Goal: Task Accomplishment & Management: Manage account settings

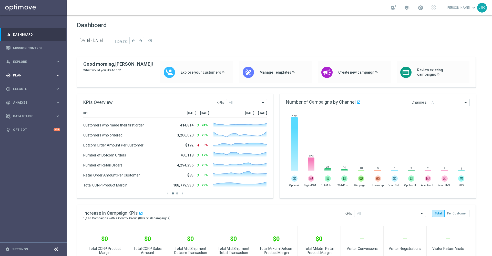
click at [34, 71] on div "gps_fixed Plan keyboard_arrow_right" at bounding box center [33, 75] width 66 height 14
click at [34, 85] on link "Target Groups" at bounding box center [33, 86] width 40 height 4
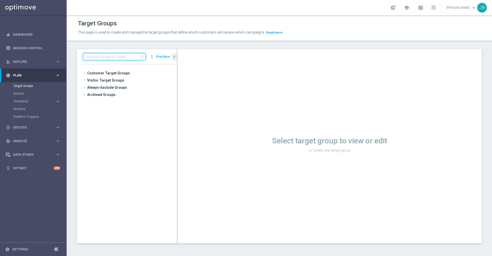
click at [112, 56] on input at bounding box center [114, 56] width 62 height 7
paste input "Monthly Check_ALL Customers"
type input "Monthly Check_ALL Customers"
click at [30, 139] on span "Analyze" at bounding box center [34, 140] width 42 height 3
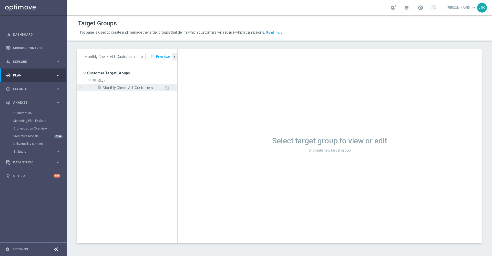
click at [134, 86] on span "Monthly Check_ALL Customers" at bounding box center [134, 88] width 62 height 4
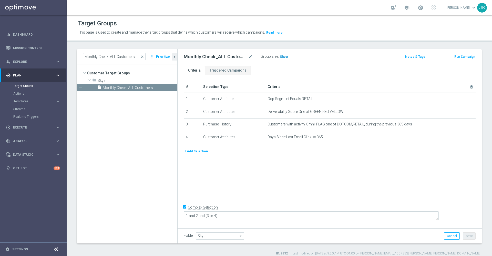
click at [283, 56] on span "Show" at bounding box center [284, 57] width 8 height 4
click at [457, 100] on icon "mode_edit" at bounding box center [459, 99] width 4 height 4
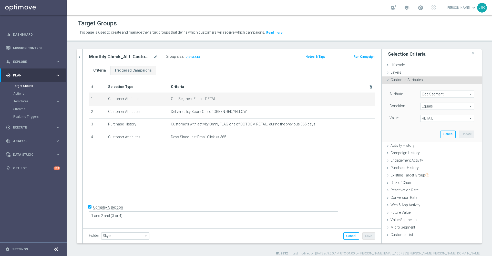
click at [437, 117] on span "RETAIL" at bounding box center [446, 118] width 53 height 7
click at [431, 133] on span "OMNI" at bounding box center [447, 132] width 49 height 4
type input "OMNI"
click at [459, 133] on button "Update" at bounding box center [466, 133] width 15 height 7
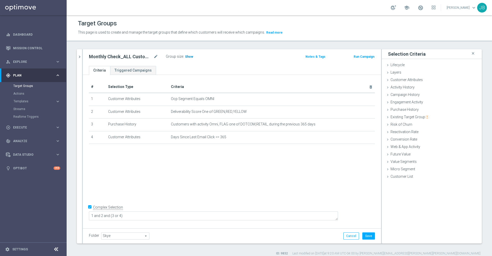
click at [190, 56] on span "Show" at bounding box center [189, 57] width 8 height 4
click at [357, 100] on icon "mode_edit" at bounding box center [359, 99] width 4 height 4
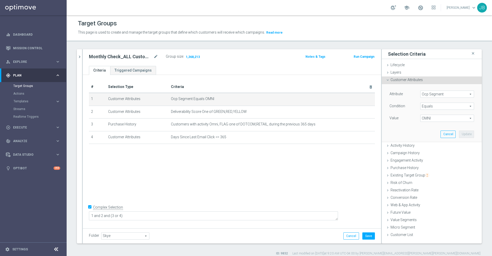
click at [436, 116] on span "OMNI" at bounding box center [446, 118] width 53 height 7
click at [431, 126] on span "DOTCOM" at bounding box center [447, 126] width 49 height 4
type input "DOTCOM"
click at [465, 134] on button "Update" at bounding box center [466, 133] width 15 height 7
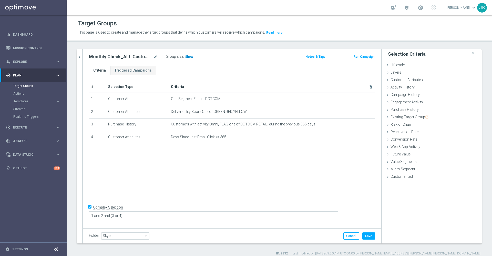
click at [188, 58] on span "Show" at bounding box center [189, 57] width 8 height 4
click at [343, 235] on button "Cancel" at bounding box center [351, 235] width 16 height 7
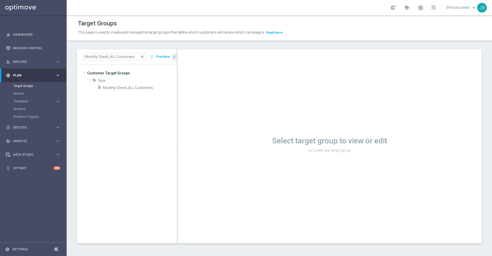
click at [142, 57] on span "close" at bounding box center [142, 57] width 4 height 4
click at [122, 56] on input at bounding box center [114, 56] width 62 height 7
paste input "Monthly Check_Active Rewards Customers"
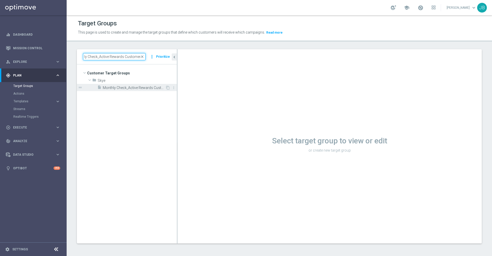
type input "Monthly Check_Active Rewards Customers"
click at [126, 89] on span "Monthly Check_Active Rewards Customers" at bounding box center [134, 88] width 62 height 4
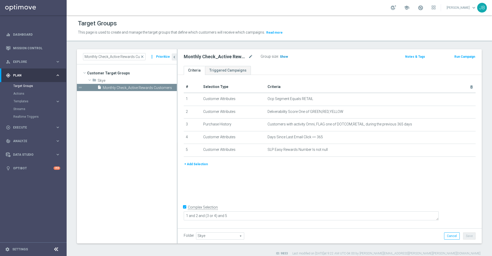
click at [284, 56] on span "Show" at bounding box center [284, 57] width 8 height 4
click at [457, 99] on icon "mode_edit" at bounding box center [459, 99] width 4 height 4
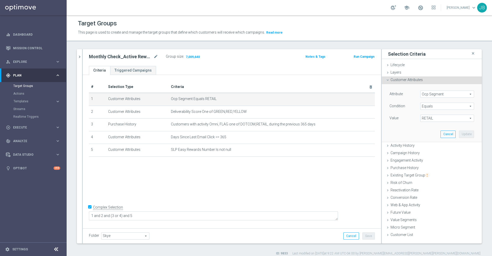
click at [446, 119] on span "RETAIL" at bounding box center [446, 118] width 53 height 7
click at [431, 134] on label "OMNI" at bounding box center [447, 132] width 54 height 7
type input "OMNI"
click at [459, 134] on button "Update" at bounding box center [466, 133] width 15 height 7
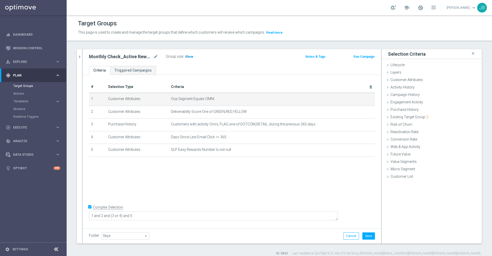
click at [188, 57] on span "Show" at bounding box center [189, 57] width 8 height 4
click at [357, 99] on icon "mode_edit" at bounding box center [359, 99] width 4 height 4
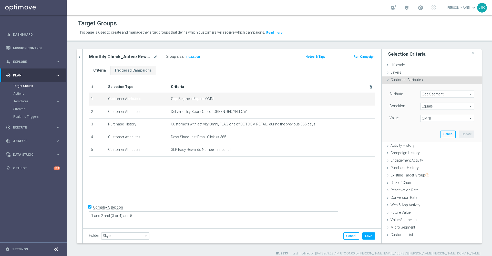
click at [423, 122] on div "Value OMNI OMNI arrow_drop_down search" at bounding box center [431, 118] width 92 height 8
click at [422, 119] on span "OMNI" at bounding box center [446, 118] width 53 height 7
click at [423, 125] on span "DOTCOM" at bounding box center [447, 126] width 49 height 4
type input "DOTCOM"
click at [459, 133] on button "Update" at bounding box center [466, 133] width 15 height 7
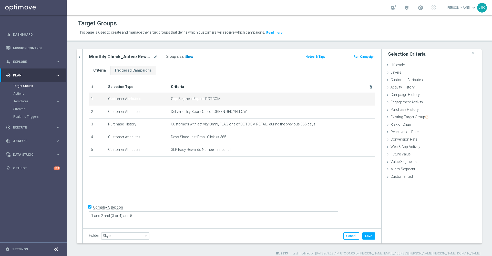
click at [189, 57] on span "Show" at bounding box center [189, 57] width 8 height 4
click at [79, 55] on icon "chevron_right" at bounding box center [79, 56] width 5 height 5
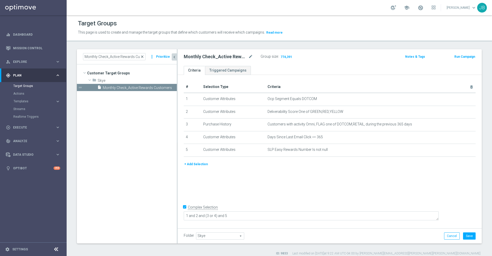
click at [143, 56] on span "close" at bounding box center [142, 57] width 4 height 4
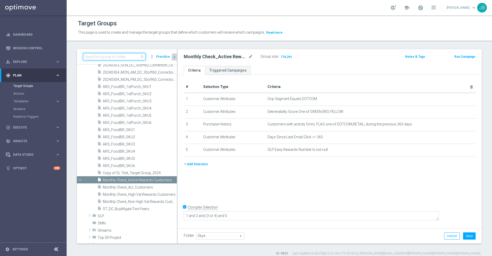
click at [125, 59] on input at bounding box center [114, 56] width 62 height 7
paste input "Monthly Check_High Val Rewards Customers"
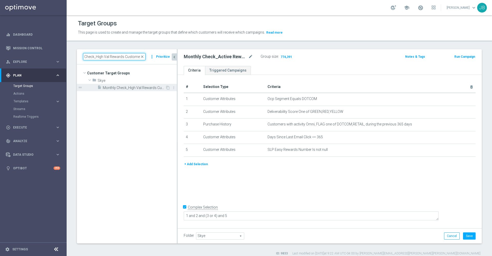
type input "Monthly Check_High Val Rewards Customers"
click at [118, 86] on span "Monthly Check_High Val Rewards Customers" at bounding box center [134, 88] width 62 height 4
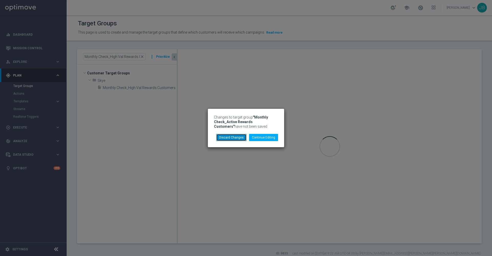
click at [239, 135] on button "Discard Changes" at bounding box center [231, 137] width 30 height 7
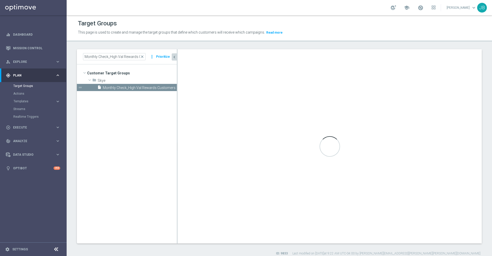
type textarea "1 and 2 and (3 or 4) and 5 and 6"
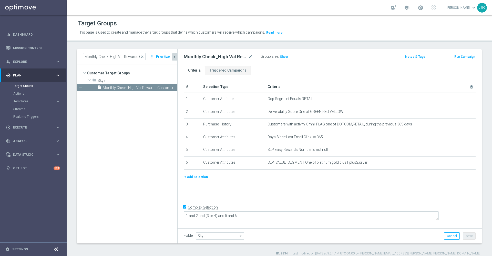
click at [175, 58] on icon "chevron_left" at bounding box center [174, 57] width 5 height 5
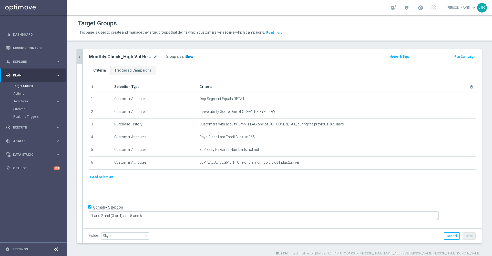
click at [187, 55] on span "Show" at bounding box center [189, 57] width 8 height 4
click at [81, 52] on button "chevron_right" at bounding box center [79, 56] width 5 height 15
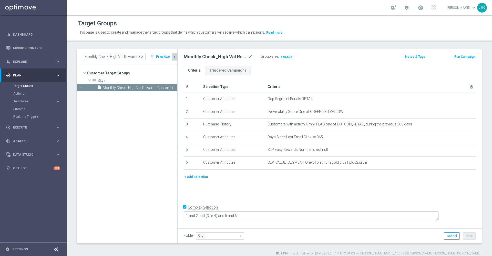
click at [175, 59] on icon "chevron_left" at bounding box center [174, 57] width 5 height 5
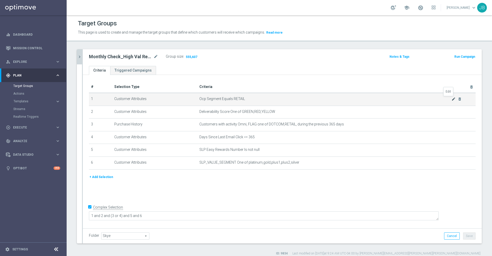
click at [451, 99] on icon "mode_edit" at bounding box center [453, 99] width 4 height 4
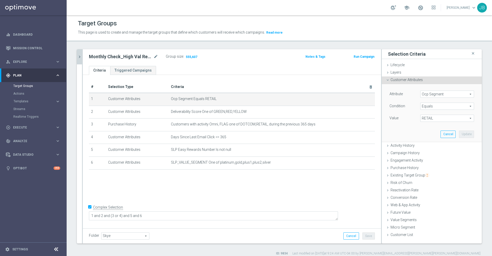
click at [439, 119] on span "RETAIL" at bounding box center [446, 118] width 53 height 7
click at [432, 133] on span "OMNI" at bounding box center [447, 132] width 49 height 4
type input "OMNI"
click at [459, 135] on button "Update" at bounding box center [466, 133] width 15 height 7
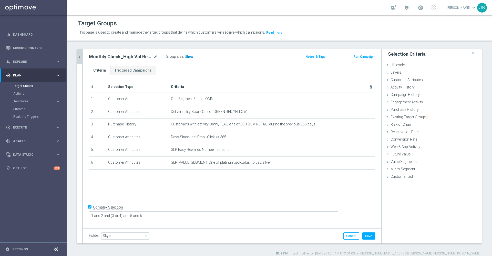
click at [187, 57] on span "Show" at bounding box center [189, 57] width 8 height 4
click at [357, 99] on icon "mode_edit" at bounding box center [359, 99] width 4 height 4
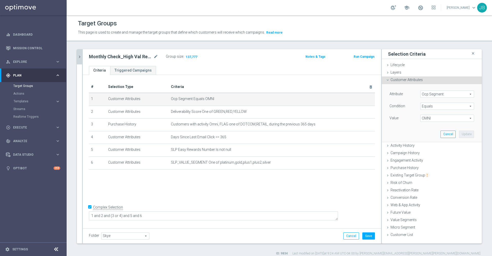
click at [420, 118] on span "OMNI" at bounding box center [446, 118] width 53 height 7
click at [423, 126] on span "DOTCOM" at bounding box center [447, 126] width 49 height 4
type input "DOTCOM"
click at [466, 134] on button "Update" at bounding box center [466, 133] width 15 height 7
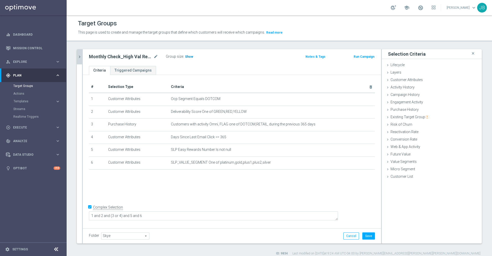
click at [187, 56] on span "Show" at bounding box center [189, 57] width 8 height 4
click at [80, 55] on icon "chevron_right" at bounding box center [79, 56] width 5 height 5
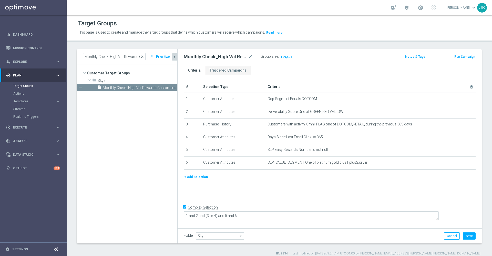
click at [143, 56] on span "close" at bounding box center [142, 57] width 4 height 4
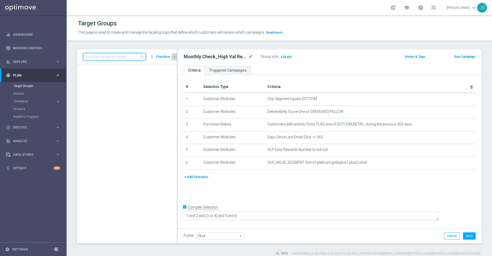
click at [120, 56] on input at bounding box center [114, 56] width 62 height 7
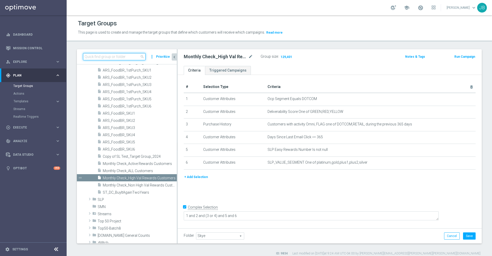
paste input "Monthly Check_Non High Val Rewards Customers"
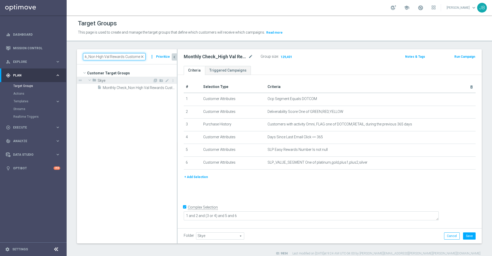
scroll to position [0, 0]
type input "Monthly Check_Non High Val Rewards Customers"
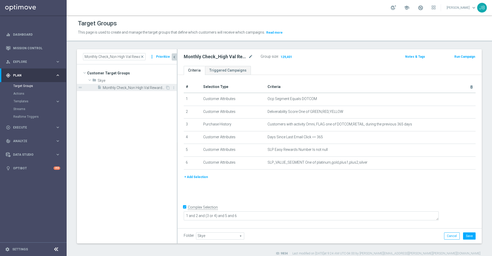
click at [127, 89] on span "Monthly Check_Non High Val Rewards Customers" at bounding box center [134, 88] width 62 height 4
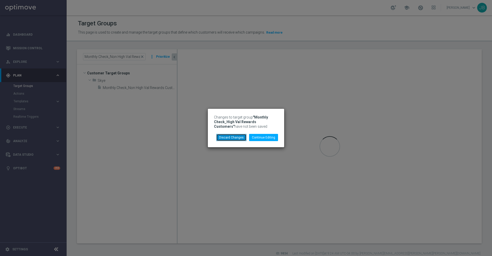
click at [242, 137] on button "Discard Changes" at bounding box center [231, 137] width 30 height 7
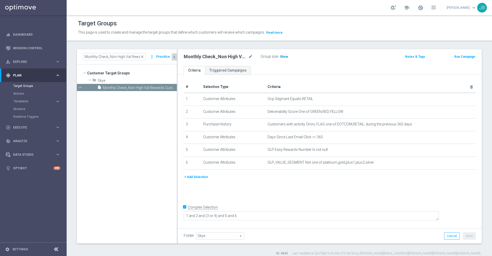
click at [281, 57] on span "Show" at bounding box center [284, 57] width 8 height 4
click at [457, 98] on icon "mode_edit" at bounding box center [459, 99] width 4 height 4
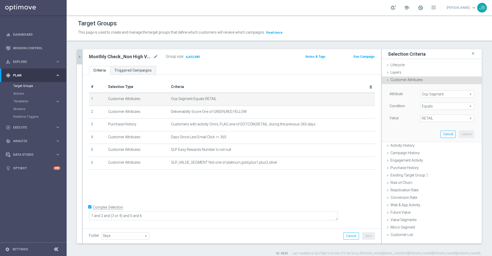
click at [434, 118] on span "RETAIL" at bounding box center [446, 118] width 53 height 7
click at [427, 131] on span "OMNI" at bounding box center [447, 132] width 49 height 4
type input "OMNI"
click at [459, 132] on button "Update" at bounding box center [466, 133] width 15 height 7
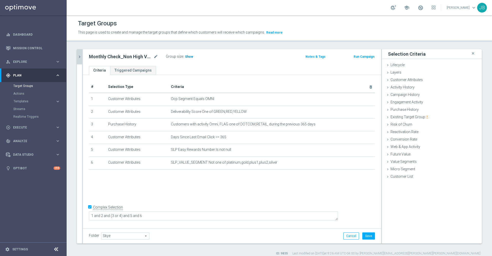
click at [188, 57] on span "Show" at bounding box center [189, 57] width 8 height 4
click at [357, 99] on icon "mode_edit" at bounding box center [359, 99] width 4 height 4
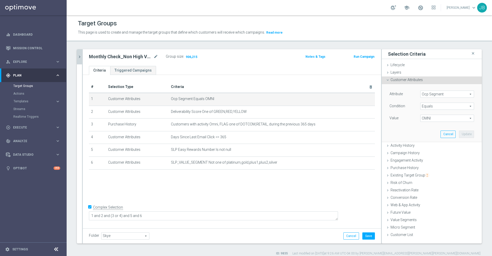
click at [435, 117] on span "OMNI" at bounding box center [446, 118] width 53 height 7
click at [431, 124] on span "DOTCOM" at bounding box center [447, 126] width 49 height 4
type input "DOTCOM"
click at [459, 131] on button "Update" at bounding box center [466, 133] width 15 height 7
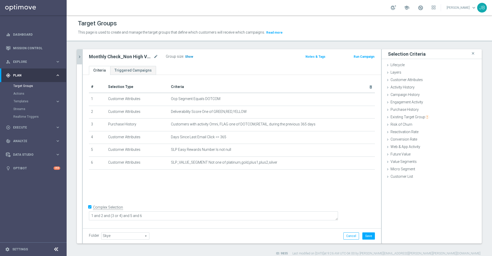
click at [189, 57] on span "Show" at bounding box center [189, 57] width 8 height 4
click at [343, 235] on button "Cancel" at bounding box center [351, 235] width 16 height 7
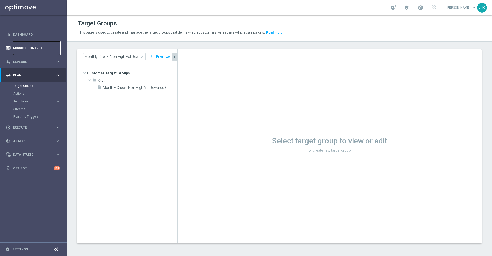
click at [46, 50] on link "Mission Control" at bounding box center [36, 48] width 47 height 14
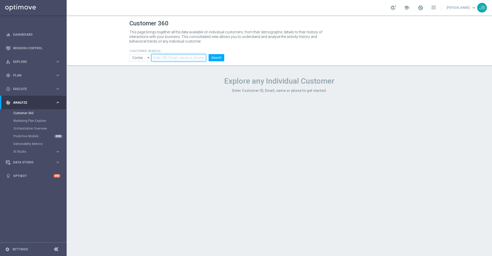
click at [170, 58] on input "text" at bounding box center [178, 57] width 55 height 7
paste input "rmsher@gmail.com"
type input "rmsher@gmail.com"
click at [218, 56] on button "Search" at bounding box center [216, 57] width 16 height 7
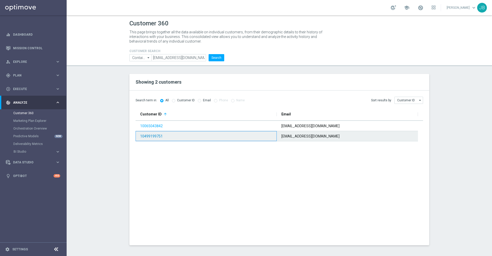
click at [157, 136] on link "10499199751" at bounding box center [151, 136] width 23 height 4
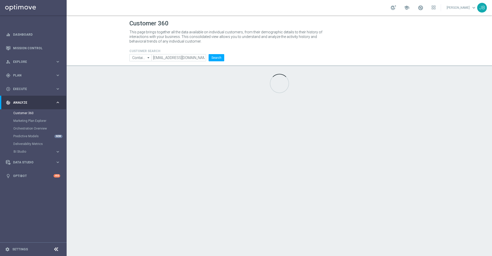
type input "Last 30 days"
type input "Total Mid Shipment Dotcom Transaction Amount"
type input "Last 30 days"
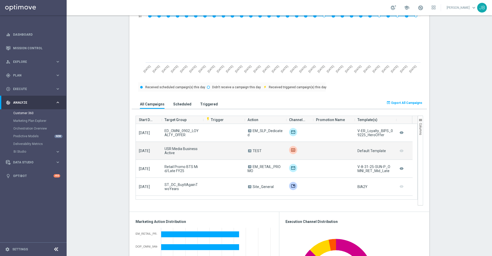
scroll to position [241, 0]
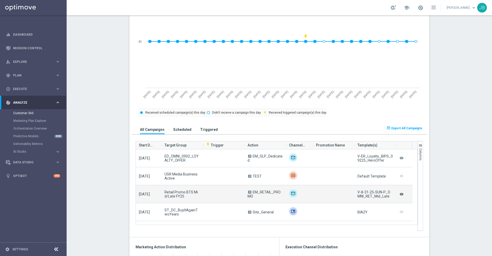
click at [399, 195] on icon "remove_red_eye" at bounding box center [401, 194] width 5 height 7
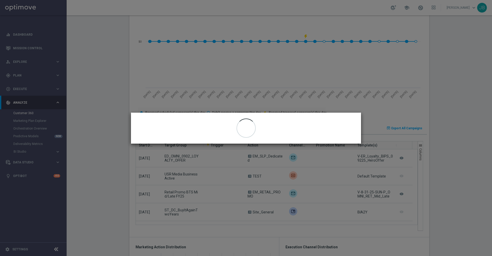
click at [275, 108] on modal-container "close" at bounding box center [246, 128] width 492 height 256
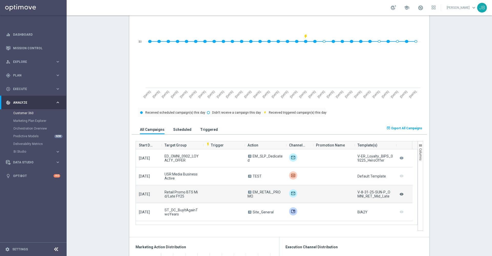
click at [399, 194] on icon "remove_red_eye" at bounding box center [401, 194] width 5 height 7
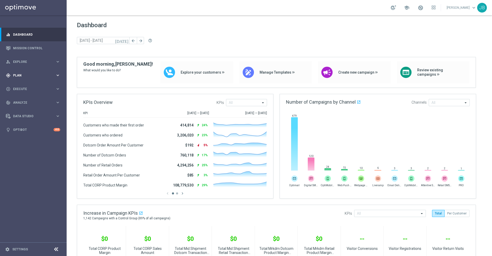
click at [32, 77] on div "gps_fixed Plan" at bounding box center [30, 75] width 49 height 5
click at [29, 88] on link "Target Groups" at bounding box center [33, 86] width 40 height 4
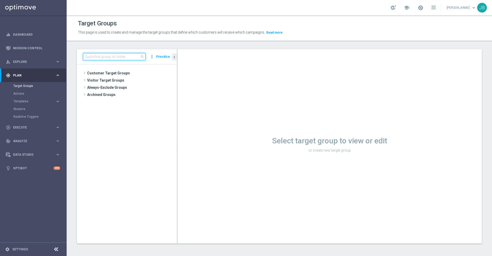
click at [112, 59] on input at bounding box center [114, 56] width 62 height 7
click at [129, 59] on input at bounding box center [114, 56] width 62 height 7
type input "t"
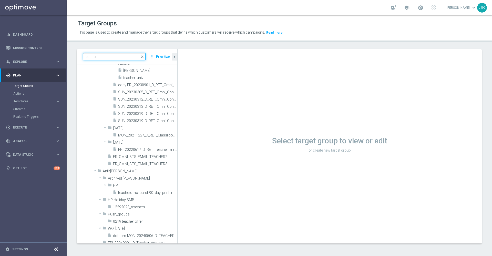
scroll to position [140, 0]
type input "teacher"
click at [140, 162] on span "ER_OMNI_BTS_EMAIL_TEACHER3" at bounding box center [139, 163] width 52 height 4
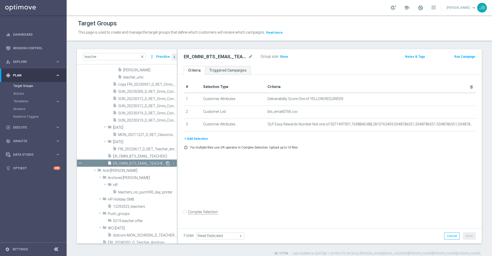
click at [166, 164] on icon "content_copy" at bounding box center [168, 163] width 4 height 4
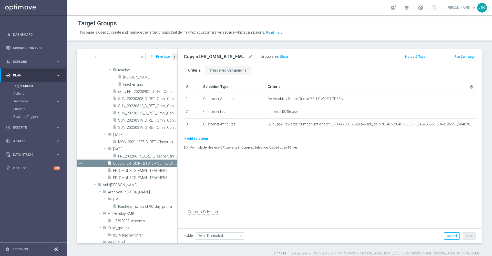
scroll to position [124, 0]
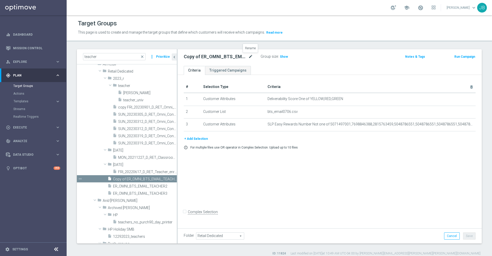
click at [251, 57] on icon "mode_edit" at bounding box center [250, 57] width 5 height 6
click at [198, 57] on input "Copy of ER_OMNI_BTS_EMAIL_TEACHER3" at bounding box center [218, 57] width 69 height 7
type input "ER_OMNI_BTS_EMAIL_TEACHER3_RESEND"
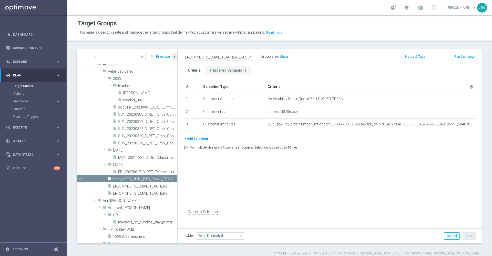
scroll to position [0, 3]
click at [299, 199] on div "# Selection Type Criteria delete_forever 1 Customer Attributes Deliverability S…" at bounding box center [329, 151] width 304 height 152
click at [203, 139] on button "+ Add Selection" at bounding box center [196, 139] width 25 height 6
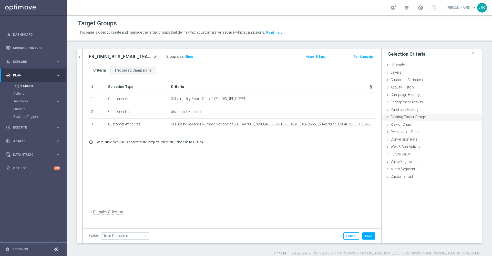
click at [406, 120] on div "Existing Target Group done" at bounding box center [432, 117] width 100 height 8
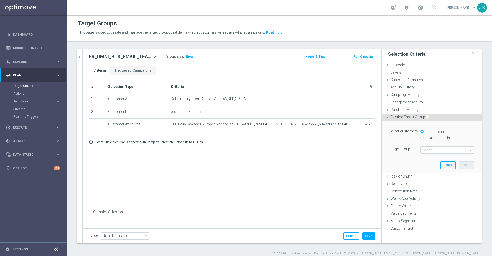
click at [420, 138] on input "not included in" at bounding box center [421, 137] width 3 height 3
radio input "true"
click at [425, 150] on span at bounding box center [446, 150] width 53 height 7
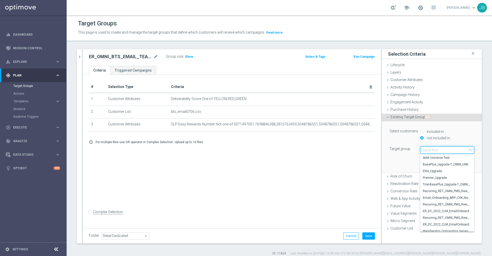
click at [425, 150] on input "search" at bounding box center [447, 149] width 54 height 7
paste input "https://ussicorp5.sharepoint.com/:x:/r/sites/DirectMarketingCalendar_StaplesInc…"
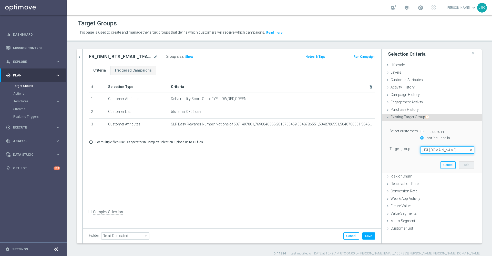
type input "https://ussicorp5.sharepoint.com/:x:/r/sites/DirectMarketingCalendar_StaplesInc…"
click at [468, 149] on span "close" at bounding box center [470, 150] width 4 height 4
click at [429, 148] on span at bounding box center [446, 150] width 53 height 7
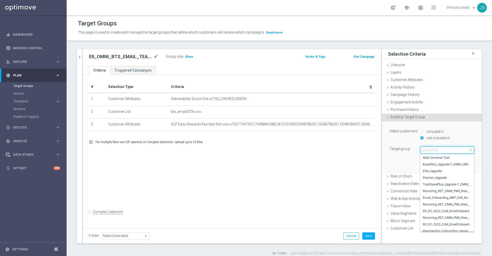
click at [429, 148] on input "search" at bounding box center [447, 149] width 54 height 7
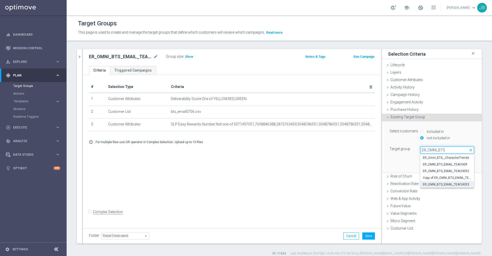
type input "ER_OMNI_BTS"
click at [441, 183] on span "ER_OMNI_BTS_EMAIL_TEACHER3" at bounding box center [447, 184] width 49 height 4
type input "ER_OMNI_BTS_EMAIL_TEACHER3"
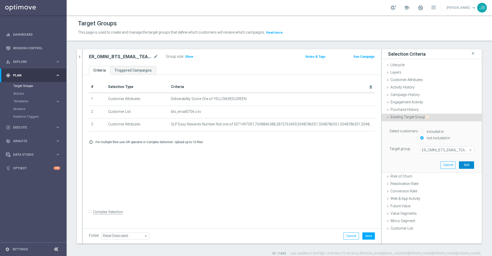
drag, startPoint x: 464, startPoint y: 164, endPoint x: 423, endPoint y: 164, distance: 41.2
click at [423, 164] on div "Select customers included in not included in Target group ER_OMNI_BTS_EMAIL_TEA…" at bounding box center [431, 146] width 92 height 51
click at [440, 163] on button "Cancel" at bounding box center [447, 164] width 15 height 7
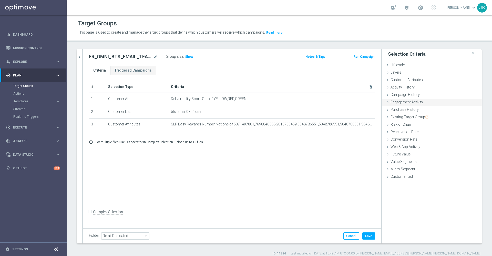
click at [409, 100] on span "Engagement Activity" at bounding box center [406, 102] width 33 height 4
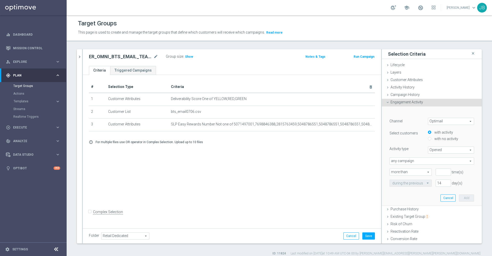
click at [428, 138] on input "with no activity" at bounding box center [429, 138] width 3 height 3
radio input "true"
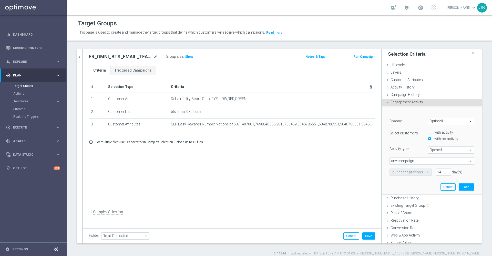
click at [428, 131] on input "with activity" at bounding box center [429, 132] width 3 height 3
radio input "true"
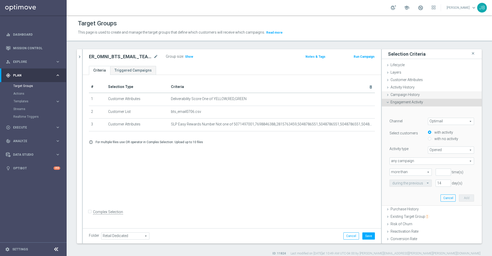
click at [406, 91] on div "Campaign History done" at bounding box center [432, 95] width 100 height 8
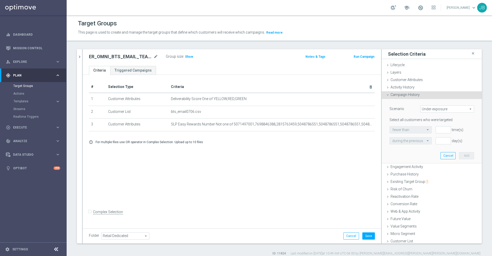
click at [426, 110] on span "Under-exposure" at bounding box center [446, 109] width 53 height 7
click at [426, 141] on span "Custom" at bounding box center [447, 143] width 48 height 4
type input "Custom"
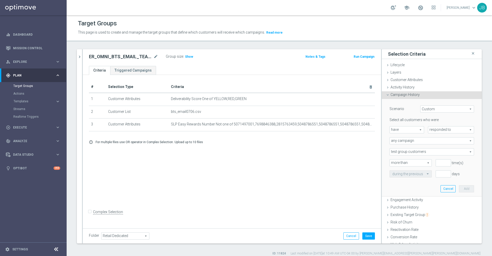
click at [406, 127] on span "have" at bounding box center [407, 129] width 34 height 7
click at [400, 145] on span "have not" at bounding box center [406, 144] width 29 height 4
type input "have not"
click at [438, 128] on span "responded to" at bounding box center [451, 129] width 46 height 7
click at [435, 144] on span "been targeted with" at bounding box center [451, 144] width 40 height 4
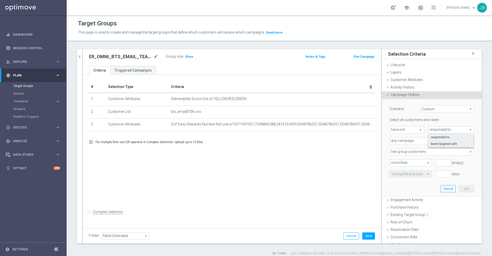
type input "been targeted with"
click at [422, 141] on span "any campaign" at bounding box center [432, 140] width 84 height 7
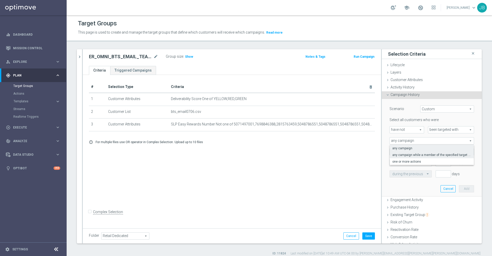
click at [417, 154] on span "any campaign while a member of the specified target group(s)" at bounding box center [431, 155] width 79 height 4
type input "any campaign while a member of the specified target group(s)"
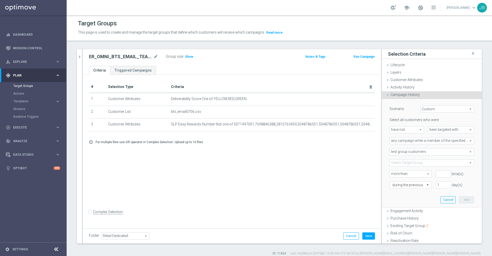
click at [406, 161] on span at bounding box center [432, 162] width 84 height 7
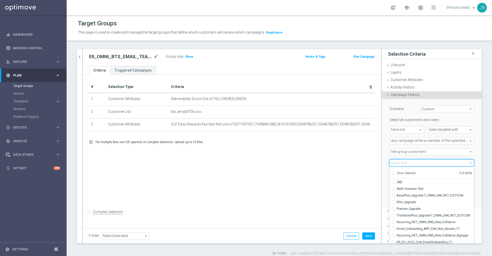
click at [403, 162] on input "search" at bounding box center [431, 162] width 85 height 7
paste input "https://ussicorp5.sharepoint.com/:x:/r/sites/DirectMarketingCalendar_StaplesInc…"
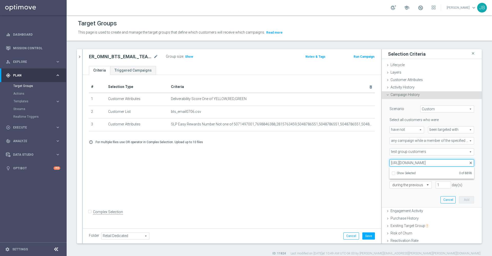
type input "https://ussicorp5.sharepoint.com/:x:/r/sites/DirectMarketingCalendar_StaplesInc…"
click at [468, 161] on span "close" at bounding box center [470, 163] width 4 height 4
click at [414, 163] on span at bounding box center [432, 162] width 84 height 7
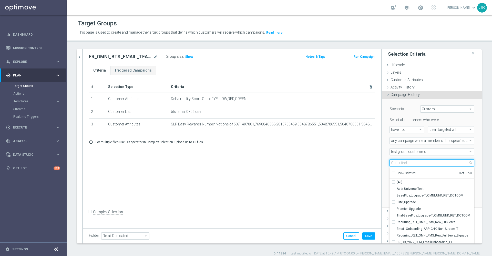
click at [414, 163] on input "search" at bounding box center [431, 162] width 85 height 7
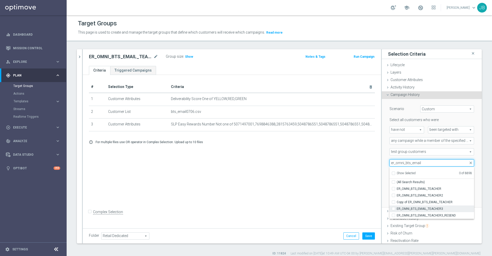
type input "er_omni_bts_email"
click at [430, 209] on span "ER_OMNI_BTS_EMAIL_TEACHER3" at bounding box center [434, 208] width 77 height 4
click at [396, 209] on input "ER_OMNI_BTS_EMAIL_TEACHER3" at bounding box center [394, 208] width 3 height 3
checkbox input "true"
type input "ER_OMNI_BTS_EMAIL_TEACHER3"
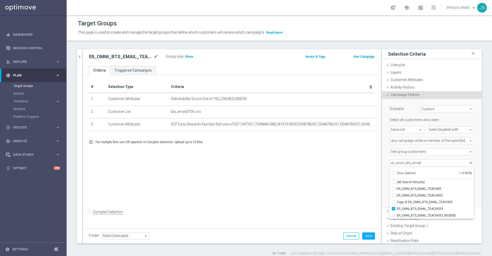
click at [356, 185] on div "# Selection Type Criteria delete_forever 1 Customer Attributes Deliverability S…" at bounding box center [232, 151] width 298 height 152
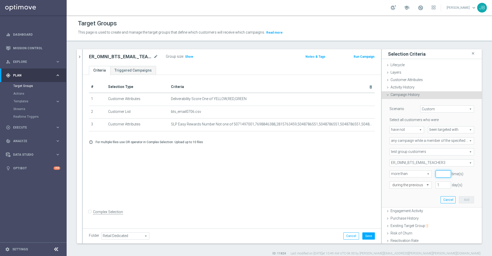
click at [435, 173] on input "number" at bounding box center [442, 173] width 15 height 7
type input "0"
click at [435, 185] on input "1" at bounding box center [442, 184] width 15 height 7
type input "30"
click at [459, 198] on button "Add" at bounding box center [466, 199] width 15 height 7
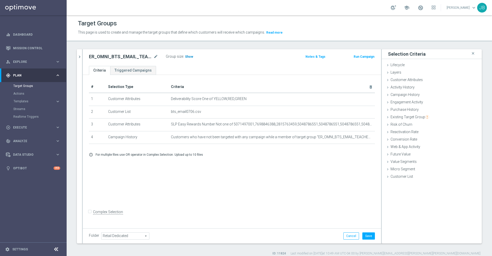
click at [186, 55] on span "Show" at bounding box center [189, 57] width 8 height 4
click at [367, 237] on button "Save" at bounding box center [368, 235] width 13 height 7
click at [80, 55] on icon "chevron_right" at bounding box center [79, 56] width 5 height 5
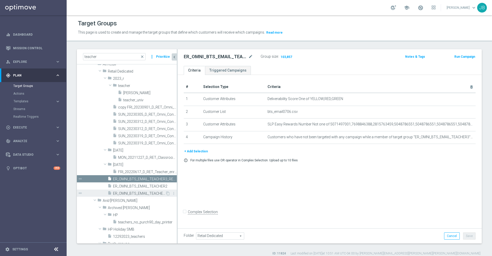
click at [142, 191] on span "ER_OMNI_BTS_EMAIL_TEACHER3" at bounding box center [139, 193] width 52 height 4
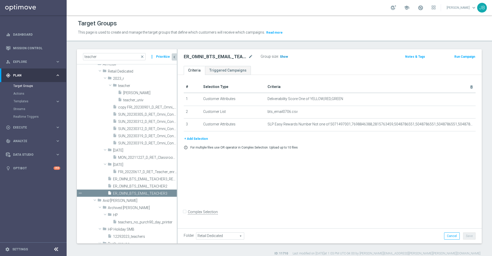
click at [280, 57] on span "Show" at bounding box center [284, 57] width 8 height 4
click at [138, 179] on span "ER_OMNI_BTS_EMAIL_TEACHER3_RESEND" at bounding box center [139, 179] width 52 height 4
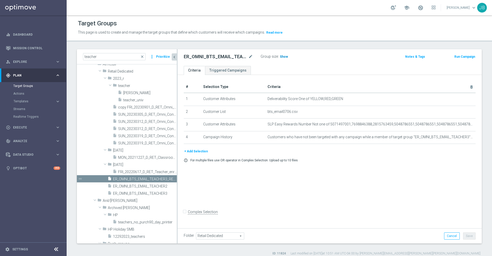
click at [287, 57] on h3 "Show" at bounding box center [283, 57] width 9 height 6
click at [251, 56] on icon "mode_edit" at bounding box center [250, 57] width 5 height 6
click at [149, 194] on span "ER_OMNI_BTS_EMAIL_TEACHER3" at bounding box center [139, 193] width 52 height 4
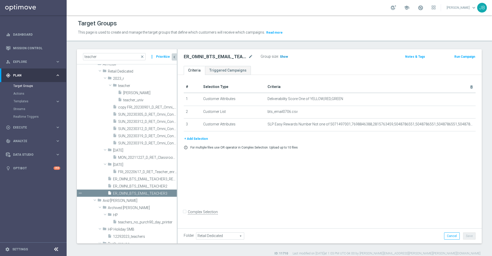
click at [283, 56] on span "Show" at bounding box center [284, 57] width 8 height 4
click at [251, 58] on icon "mode_edit" at bounding box center [250, 57] width 5 height 6
click at [233, 183] on div "# Selection Type Criteria delete_forever 1 Customer Attributes Deliverability S…" at bounding box center [329, 151] width 304 height 152
click at [44, 46] on link "Mission Control" at bounding box center [36, 48] width 47 height 14
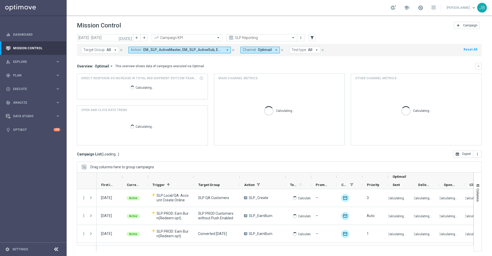
click at [110, 50] on span "All" at bounding box center [109, 50] width 4 height 4
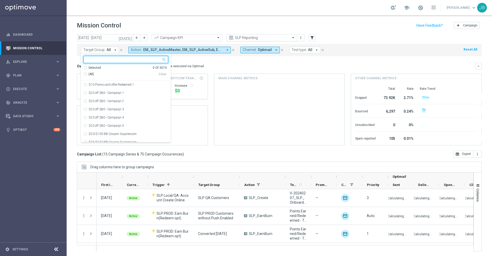
click at [243, 36] on input "text" at bounding box center [256, 38] width 55 height 4
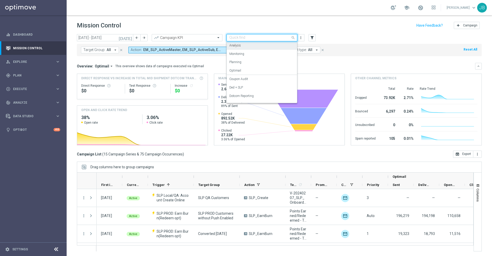
click at [238, 45] on label "Analysis" at bounding box center [235, 45] width 12 height 4
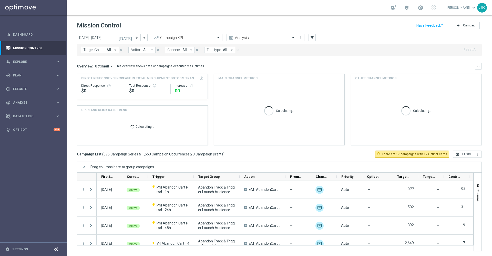
click at [102, 49] on span "Target Group:" at bounding box center [94, 50] width 22 height 4
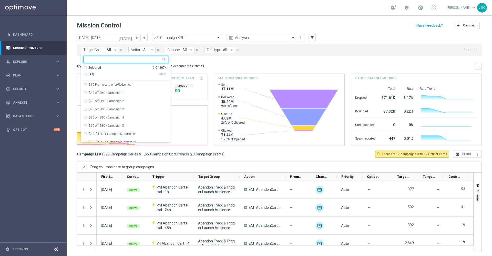
click at [103, 59] on input "text" at bounding box center [123, 59] width 75 height 4
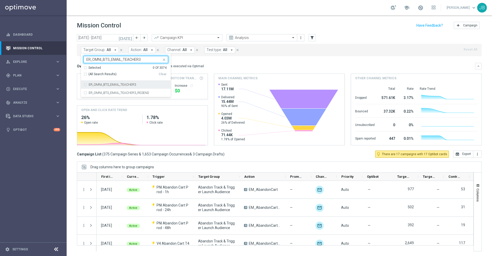
click at [119, 85] on label "ER_OMNI_BTS_EMAIL_TEACHER3" at bounding box center [112, 84] width 47 height 3
type input "ER_OMNI_BTS_EMAIL_TEACHER3"
click at [217, 64] on div "Overview: Optimail arrow_drop_down This overview shows data of campaigns execut…" at bounding box center [276, 66] width 398 height 5
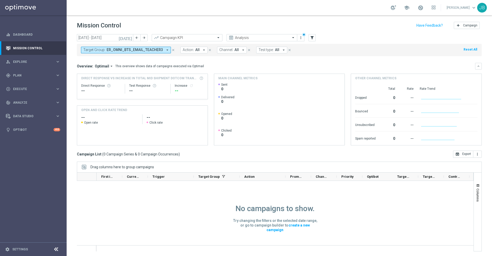
click at [129, 39] on icon "[DATE]" at bounding box center [126, 37] width 14 height 5
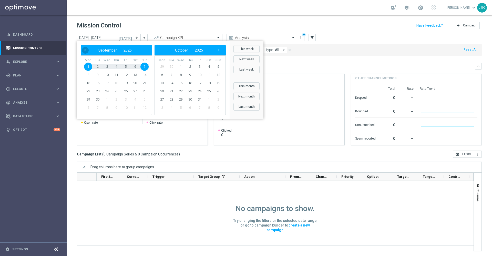
click at [87, 49] on span "‹" at bounding box center [85, 50] width 7 height 7
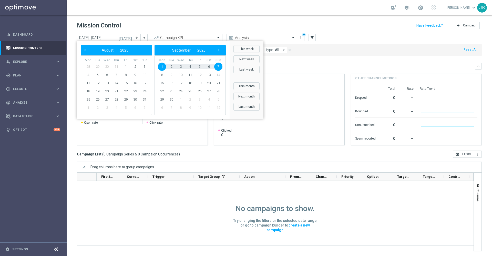
click at [87, 49] on span "‹" at bounding box center [85, 50] width 7 height 7
click at [99, 66] on span "1" at bounding box center [97, 66] width 8 height 8
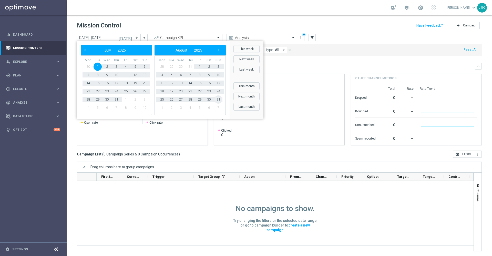
click at [218, 100] on span "31" at bounding box center [218, 99] width 8 height 8
type input "01 Jul 2025 - 31 Aug 2025"
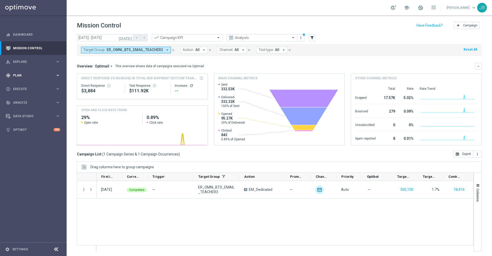
click at [27, 75] on span "Plan" at bounding box center [34, 75] width 42 height 3
click at [29, 87] on link "Target Groups" at bounding box center [33, 86] width 40 height 4
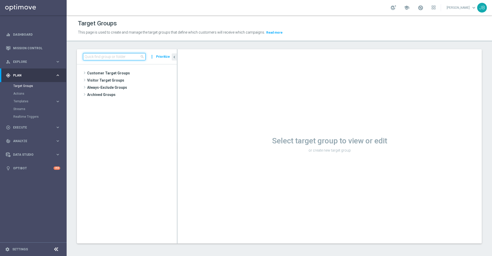
click at [123, 56] on input at bounding box center [114, 56] width 62 height 7
type input "r"
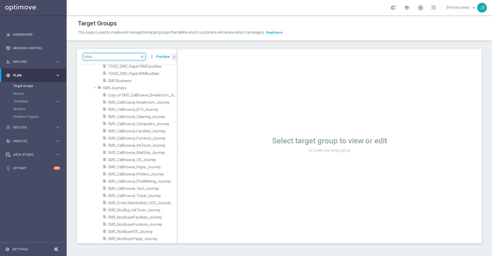
scroll to position [629, 0]
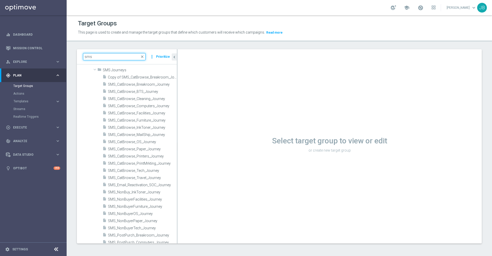
type input "sms"
click at [143, 58] on span "close" at bounding box center [142, 57] width 4 height 4
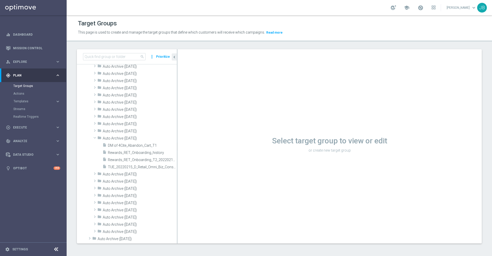
scroll to position [179, 0]
click at [116, 55] on input at bounding box center [114, 56] width 62 height 7
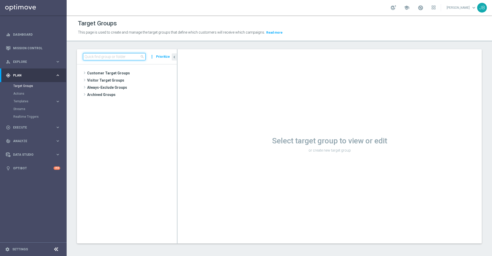
scroll to position [0, 0]
paste input "ER_OMNI_BTS_EMAIL_TEACHER3_RESEND"
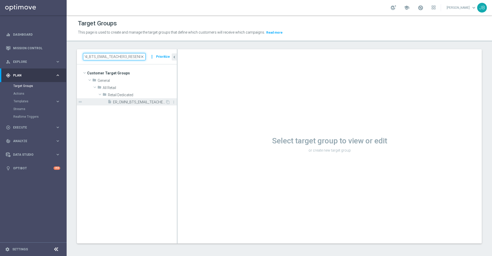
type input "ER_OMNI_BTS_EMAIL_TEACHER3_RESEND"
click at [131, 103] on span "ER_OMNI_BTS_EMAIL_TEACHER3_RESEND" at bounding box center [139, 102] width 52 height 4
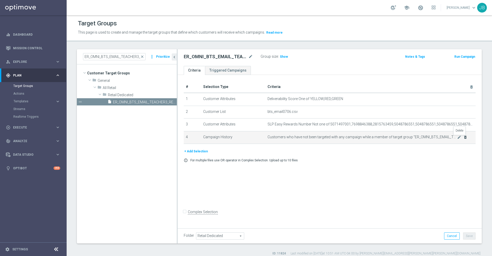
click at [463, 138] on icon "delete_forever" at bounding box center [465, 137] width 4 height 4
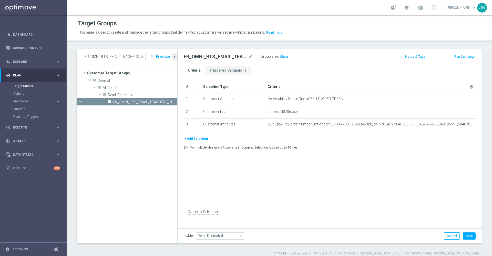
click at [192, 140] on button "+ Add Selection" at bounding box center [196, 139] width 25 height 6
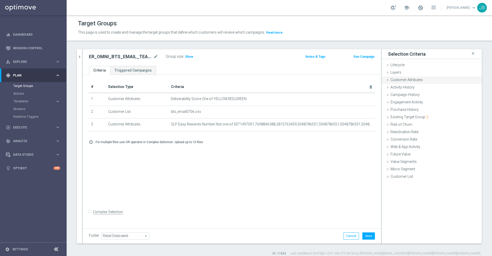
click at [412, 80] on span "Customer Attributes" at bounding box center [406, 80] width 32 height 4
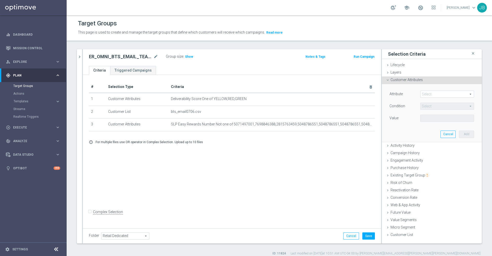
click at [421, 91] on span at bounding box center [446, 94] width 53 height 7
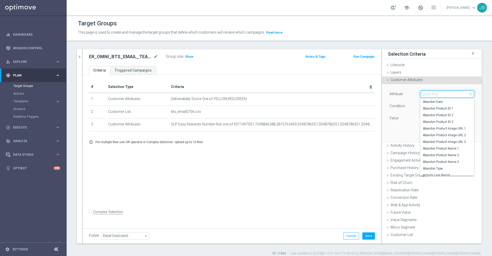
click at [421, 93] on input "search" at bounding box center [447, 93] width 54 height 7
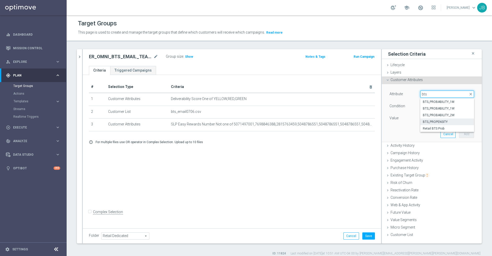
type input "bts"
click at [438, 122] on span "BTS_PROPENSITY" at bounding box center [447, 122] width 49 height 4
type input "BTS_PROPENSITY"
click at [430, 104] on span "=" at bounding box center [446, 106] width 53 height 7
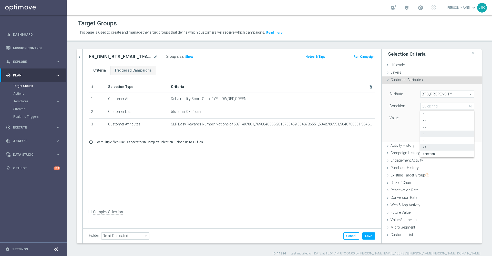
click at [427, 145] on span ">=" at bounding box center [447, 147] width 49 height 4
type input ">="
click at [424, 117] on input "%" at bounding box center [431, 117] width 23 height 7
click at [462, 134] on button "Add" at bounding box center [466, 133] width 15 height 7
type input "0.1"
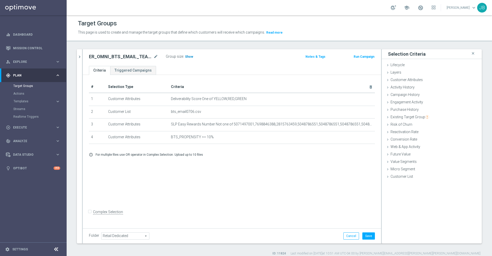
click at [191, 56] on span "Show" at bounding box center [189, 57] width 8 height 4
click at [156, 56] on icon "mode_edit" at bounding box center [155, 57] width 5 height 6
click at [229, 71] on ul "Criteria Triggered Campaigns" at bounding box center [232, 70] width 298 height 9
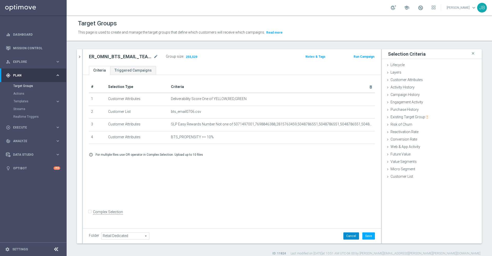
click at [344, 234] on button "Cancel" at bounding box center [351, 235] width 16 height 7
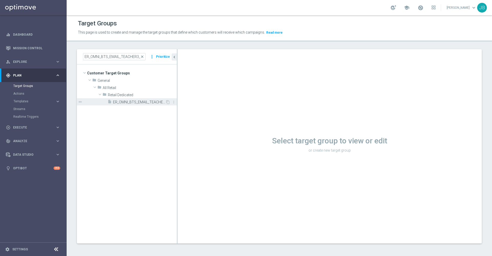
click at [141, 102] on span "ER_OMNI_BTS_EMAIL_TEACHER3_RESEND" at bounding box center [139, 102] width 52 height 4
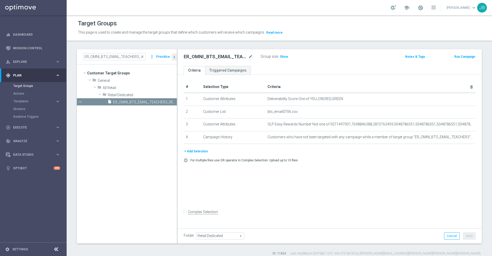
click at [196, 151] on button "+ Add Selection" at bounding box center [196, 151] width 25 height 6
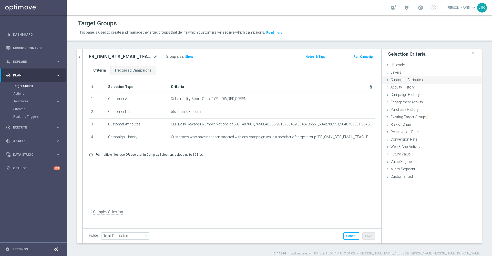
click at [403, 78] on span "Customer Attributes" at bounding box center [406, 80] width 32 height 4
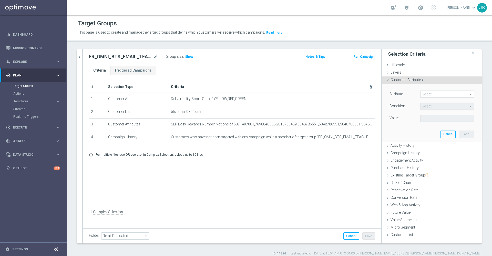
click at [426, 94] on span at bounding box center [446, 94] width 53 height 7
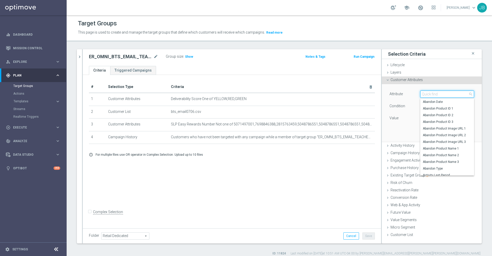
click at [426, 94] on input "search" at bounding box center [447, 93] width 54 height 7
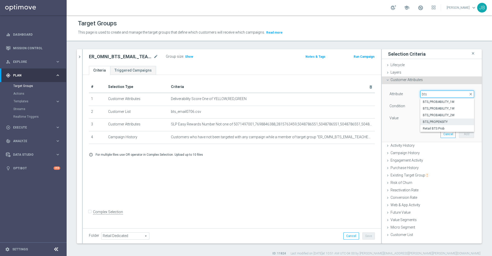
type input "bts"
click at [436, 122] on span "BTS_PROPENSITY" at bounding box center [447, 122] width 49 height 4
type input "BTS_PROPENSITY"
click at [427, 104] on span "=" at bounding box center [446, 106] width 53 height 7
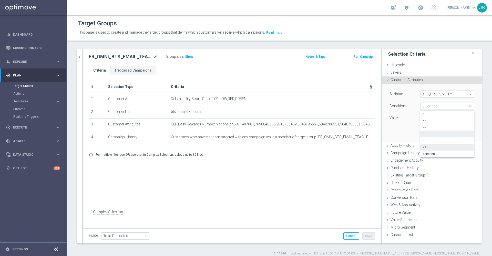
click at [431, 146] on span ">=" at bounding box center [447, 147] width 49 height 4
type input ">="
click at [424, 118] on input "%" at bounding box center [431, 117] width 23 height 7
click at [459, 134] on button "Add" at bounding box center [466, 133] width 15 height 7
type input "0.1"
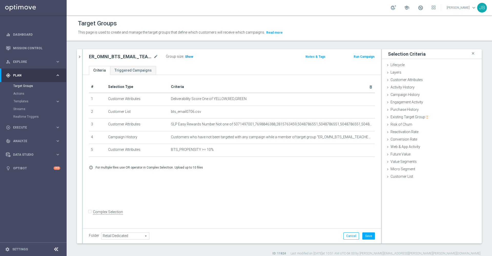
click at [190, 57] on span "Show" at bounding box center [189, 57] width 8 height 4
click at [362, 237] on button "Save" at bounding box center [368, 235] width 13 height 7
click at [82, 54] on div at bounding box center [82, 146] width 1 height 194
click at [80, 57] on icon "chevron_right" at bounding box center [79, 56] width 5 height 5
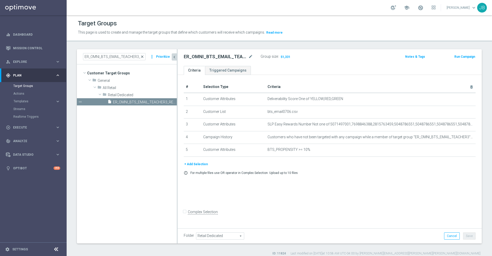
click at [142, 56] on span "close" at bounding box center [142, 57] width 4 height 4
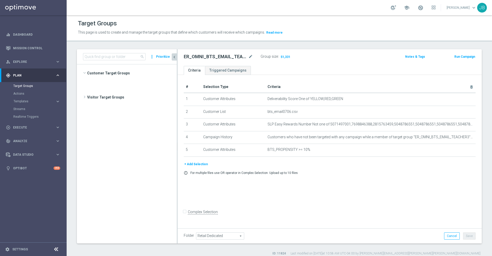
scroll to position [5578, 0]
click at [131, 56] on input at bounding box center [114, 56] width 62 height 7
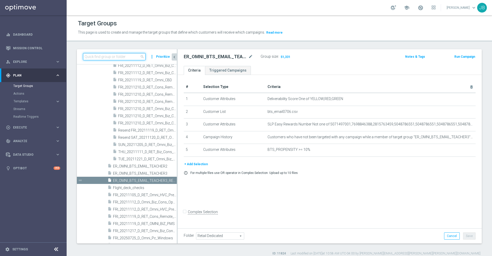
scroll to position [5, 0]
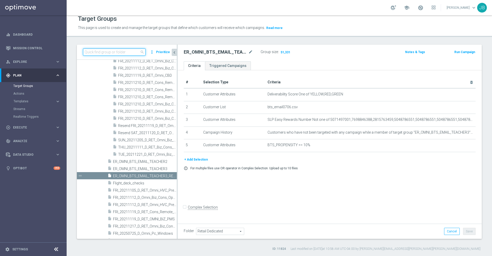
click at [126, 53] on input at bounding box center [114, 51] width 62 height 7
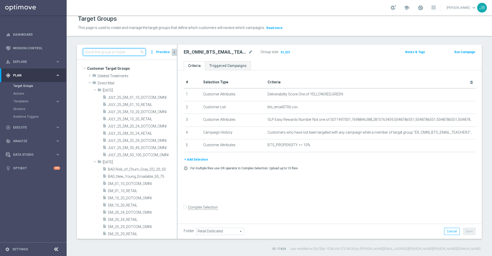
scroll to position [0, 0]
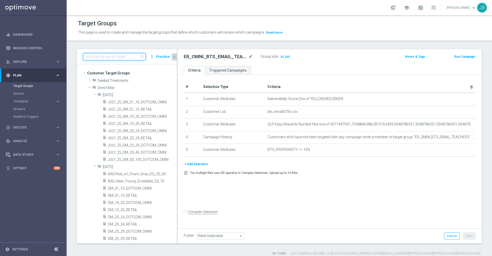
click at [108, 58] on input at bounding box center [114, 56] width 62 height 7
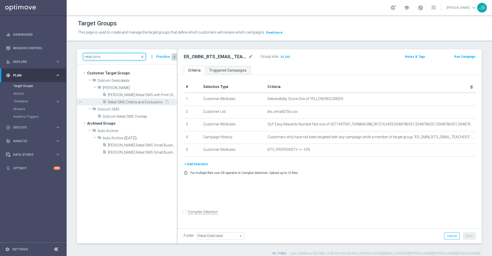
type input "retail sms"
click at [137, 103] on span "Retail SMS Criteria and Exclusions" at bounding box center [136, 102] width 57 height 4
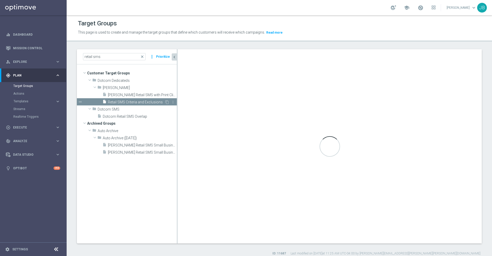
checkbox input "true"
type input "Johnny"
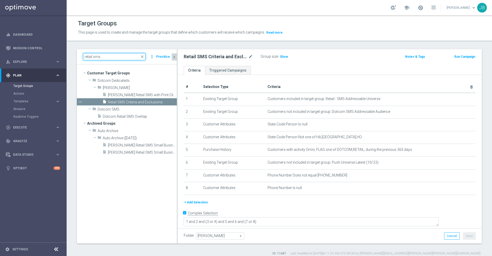
click at [115, 54] on input "retail sms" at bounding box center [114, 56] width 62 height 7
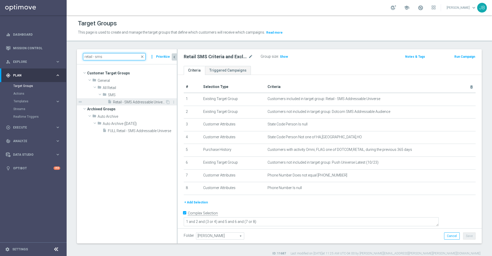
type input "retail - sms"
click at [135, 100] on span "Retail - SMS Addressable Universe" at bounding box center [139, 102] width 52 height 4
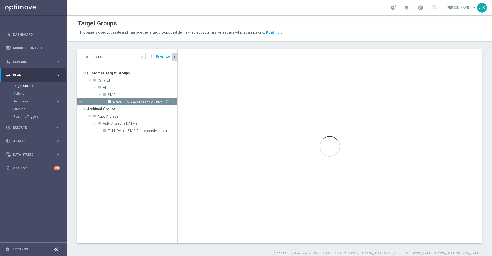
checkbox input "false"
type input "SMS"
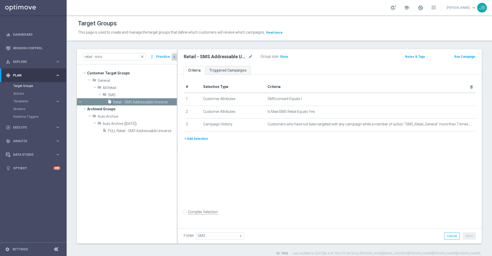
click at [174, 56] on icon "chevron_left" at bounding box center [174, 57] width 5 height 5
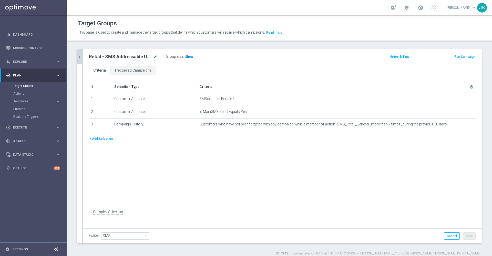
click at [188, 56] on span "Show" at bounding box center [189, 57] width 8 height 4
click at [33, 50] on link "Mission Control" at bounding box center [36, 48] width 47 height 14
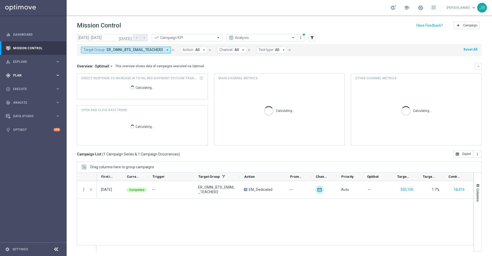
click at [32, 75] on span "Plan" at bounding box center [34, 75] width 42 height 3
click at [31, 87] on link "Target Groups" at bounding box center [33, 86] width 40 height 4
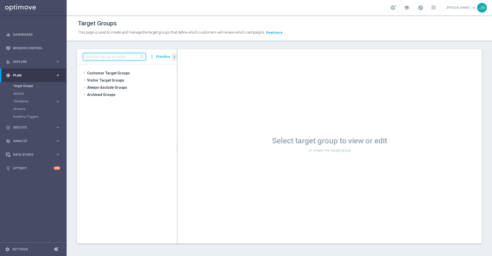
click at [108, 57] on input at bounding box center [114, 56] width 62 height 7
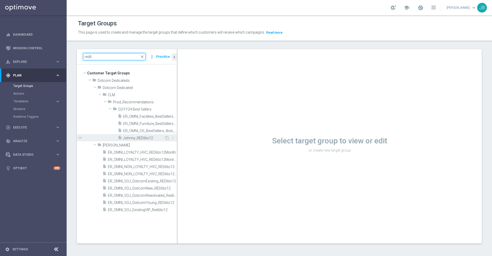
type input "red6"
click at [140, 138] on span "Johnny_RED6to12" at bounding box center [143, 138] width 41 height 4
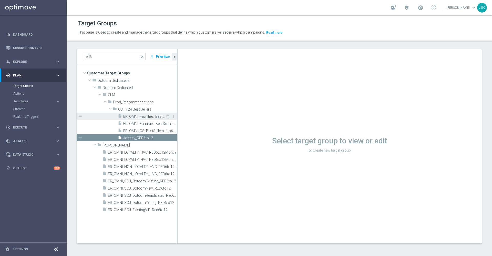
click at [142, 117] on span "ER_OMNI_Facilities_BestSellers_4to6_RED6to12" at bounding box center [144, 116] width 42 height 4
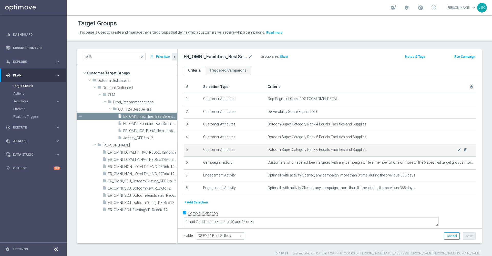
scroll to position [5, 0]
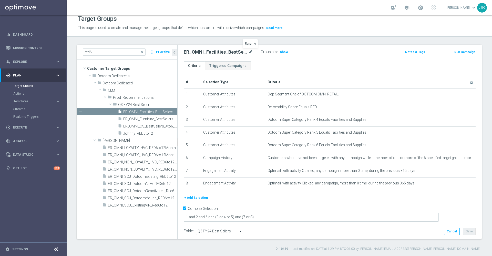
click at [252, 50] on icon "mode_edit" at bounding box center [250, 52] width 5 height 6
click at [225, 54] on input "ER_OMNI_Facilities_BestSellers_4to6_RED6to12" at bounding box center [218, 52] width 69 height 7
drag, startPoint x: 225, startPoint y: 54, endPoint x: 179, endPoint y: 59, distance: 47.0
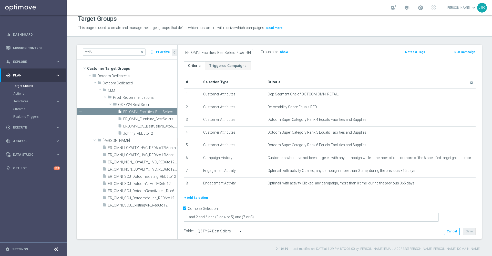
click at [179, 59] on div "ER_OMNI_Facilities_BestSellers_4to6_RED6to12 Group size : Show Notes & Tags Run…" at bounding box center [329, 53] width 304 height 17
click at [143, 51] on span "close" at bounding box center [142, 52] width 4 height 4
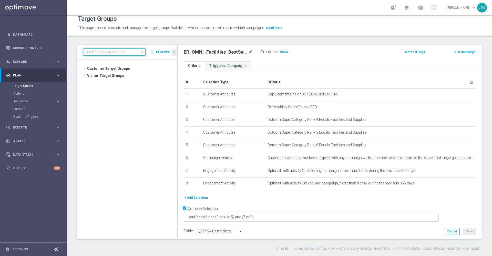
click at [109, 51] on input at bounding box center [114, 51] width 62 height 7
paste input "ER_OMNI_Facilities_BestSellers"
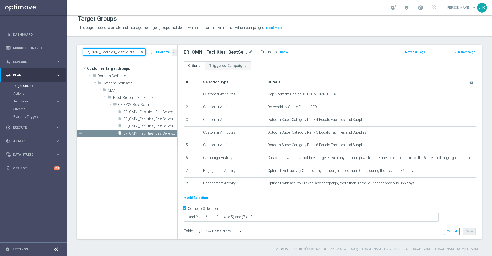
scroll to position [0, 0]
type input "ER_OMNI_Facilities_BestSellers"
click at [146, 125] on span "ER_OMNI_Facilities_BestSellers_4to6_RED1yrto2yr" at bounding box center [144, 126] width 42 height 4
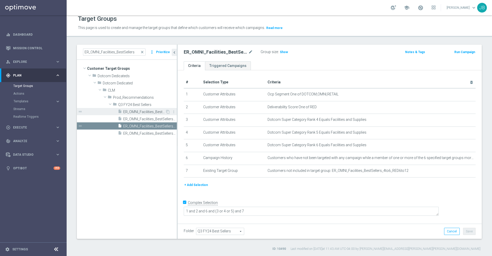
click at [152, 113] on span "ER_OMNI_Facilities_BestSellers_1to3" at bounding box center [144, 112] width 42 height 4
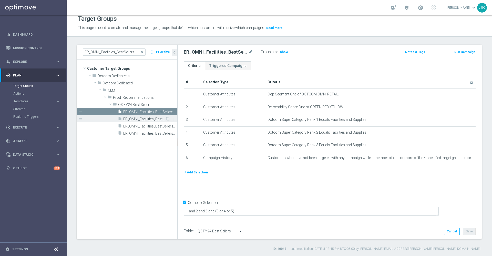
click at [152, 121] on div "insert_drive_file ER_OMNI_Facilities_BestSellers_4to6" at bounding box center [141, 118] width 47 height 7
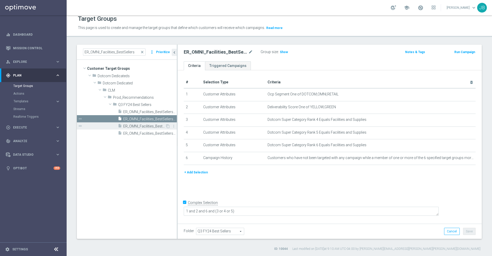
click at [144, 125] on span "ER_OMNI_Facilities_BestSellers_4to6_RED1yrto2yr" at bounding box center [144, 126] width 42 height 4
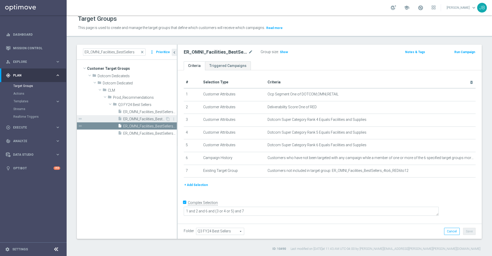
click at [141, 118] on span "ER_OMNI_Facilities_BestSellers_4to6" at bounding box center [144, 119] width 42 height 4
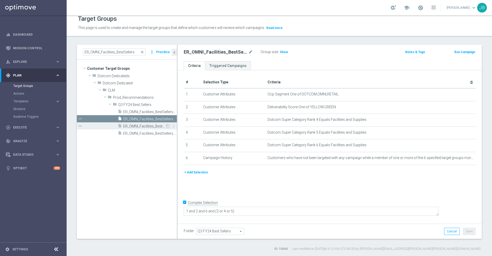
click at [140, 125] on span "ER_OMNI_Facilities_BestSellers_4to6_RED1yrto2yr" at bounding box center [144, 126] width 42 height 4
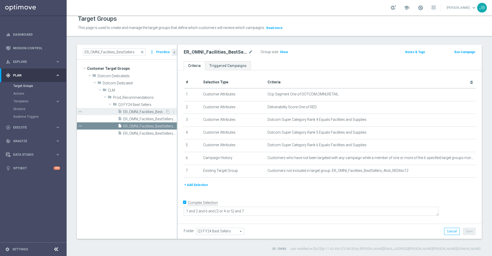
click at [141, 110] on span "ER_OMNI_Facilities_BestSellers_1to3" at bounding box center [144, 112] width 42 height 4
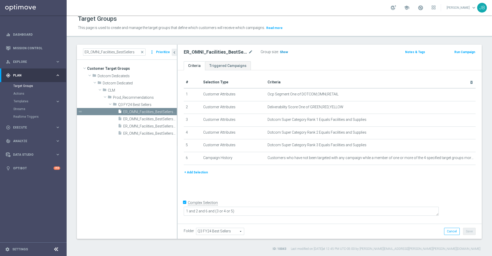
click at [284, 50] on span "Show" at bounding box center [284, 52] width 8 height 4
click at [250, 52] on icon "mode_edit" at bounding box center [250, 52] width 5 height 6
click at [302, 65] on ul "Criteria Triggered Campaigns" at bounding box center [329, 65] width 304 height 9
click at [153, 118] on span "ER_OMNI_Facilities_BestSellers_4to6" at bounding box center [144, 119] width 42 height 4
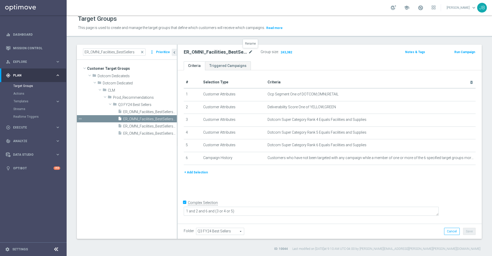
click at [250, 53] on icon "mode_edit" at bounding box center [250, 52] width 5 height 6
click at [222, 193] on div "# Selection Type Criteria delete_forever 1 Customer Attributes Ocp Segment One …" at bounding box center [329, 146] width 304 height 152
click at [143, 127] on span "ER_OMNI_Facilities_BestSellers_4to6_RED1yrto2yr" at bounding box center [144, 126] width 42 height 4
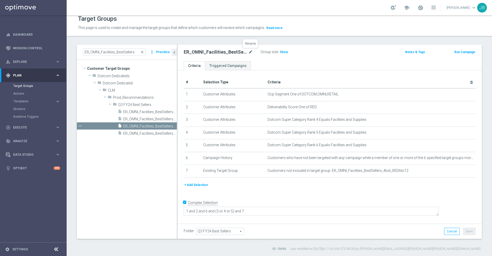
click at [250, 51] on icon "mode_edit" at bounding box center [250, 52] width 5 height 6
click at [295, 57] on div "ER_OMNI_Facilities_BestSellers_4to6_RED1yrto2yr Group size : Show Notes & Tags …" at bounding box center [329, 53] width 304 height 17
click at [142, 135] on span "ER_OMNI_Facilities_BestSellers_4to6_RED6to12" at bounding box center [144, 133] width 42 height 4
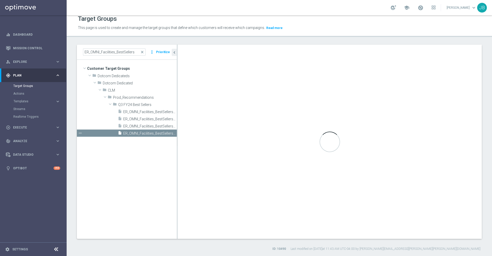
type textarea "1 and 2 and 6 and (3 or 4 or 5) and (7 or 8)"
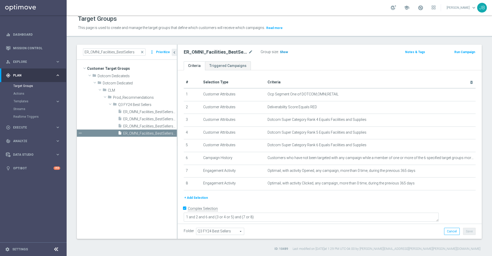
click at [284, 53] on span "Show" at bounding box center [284, 52] width 8 height 4
click at [250, 55] on icon "mode_edit" at bounding box center [250, 52] width 5 height 6
click at [143, 52] on span "close" at bounding box center [142, 52] width 4 height 4
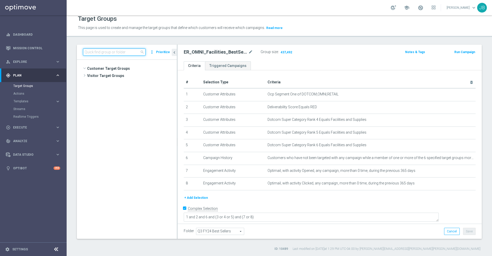
click at [124, 51] on input at bounding box center [114, 51] width 62 height 7
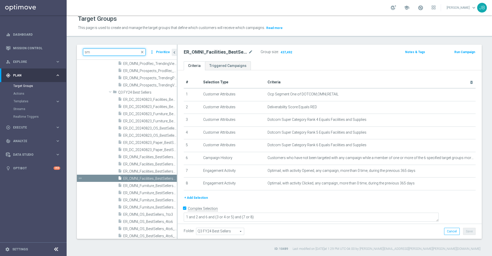
type input "sms"
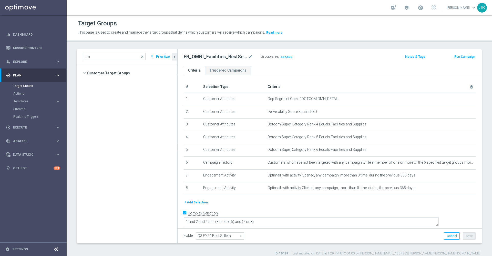
scroll to position [630, 0]
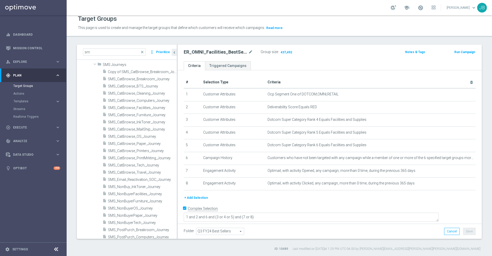
type input "s"
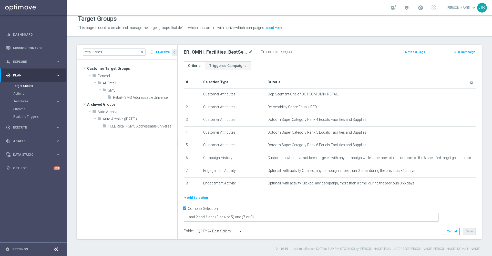
scroll to position [0, 0]
type input "retail - sms"
click at [128, 97] on span "Retail - SMS Addressable Universe" at bounding box center [139, 97] width 52 height 4
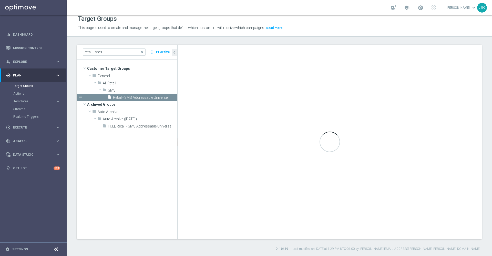
checkbox input "false"
type input "SMS"
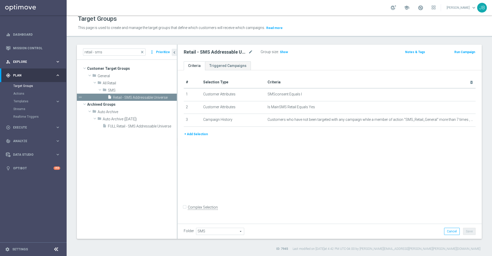
drag, startPoint x: 28, startPoint y: 61, endPoint x: 17, endPoint y: 63, distance: 11.0
click at [17, 63] on div "person_search Explore" at bounding box center [30, 61] width 49 height 5
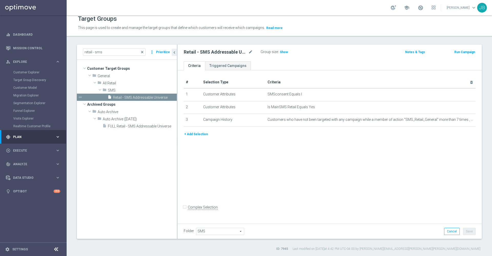
click at [143, 52] on span "close" at bounding box center [142, 52] width 4 height 4
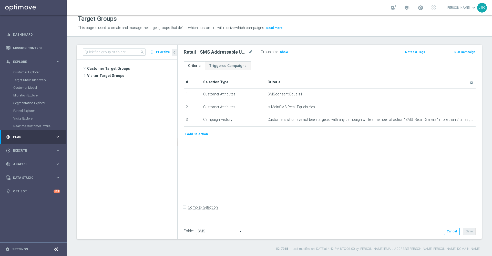
scroll to position [5784, 0]
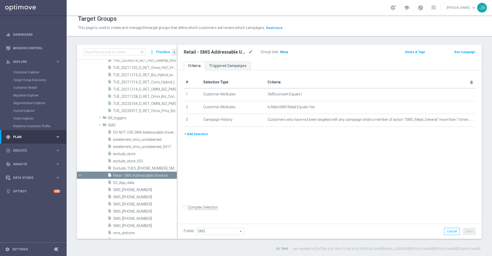
click at [283, 51] on span "Show" at bounding box center [284, 52] width 8 height 4
click at [29, 48] on link "Mission Control" at bounding box center [36, 48] width 47 height 14
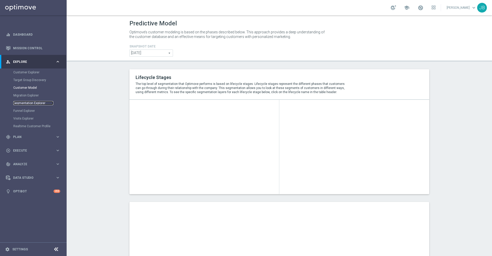
click at [31, 103] on link "Segmentation Explorer" at bounding box center [33, 103] width 40 height 4
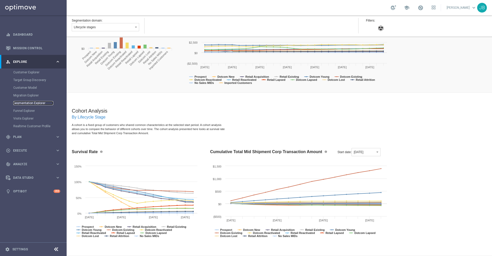
scroll to position [471, 0]
click at [30, 118] on link "Visits Explorer" at bounding box center [33, 118] width 40 height 4
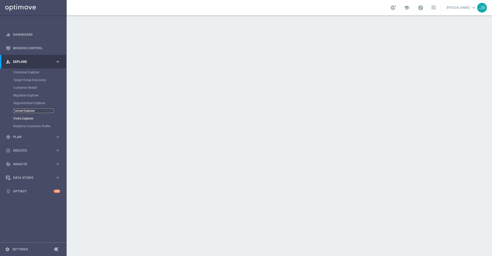
click at [28, 111] on link "Funnel Explorer" at bounding box center [33, 111] width 40 height 4
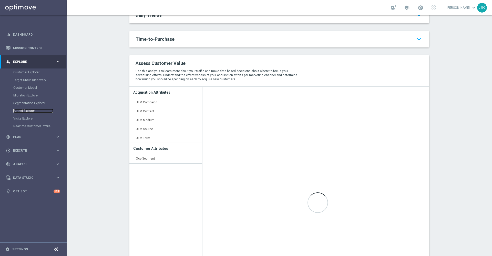
scroll to position [246, 0]
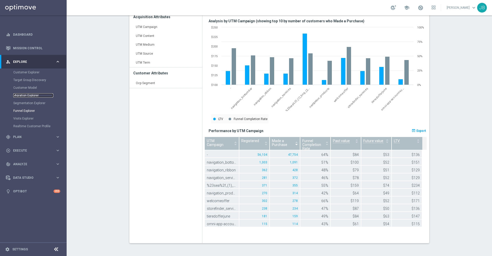
click at [31, 96] on link "Migration Explorer" at bounding box center [33, 95] width 40 height 4
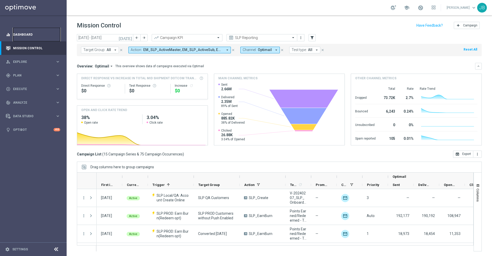
click at [32, 36] on link "Dashboard" at bounding box center [36, 35] width 47 height 14
